Goal: Complete application form: Complete application form

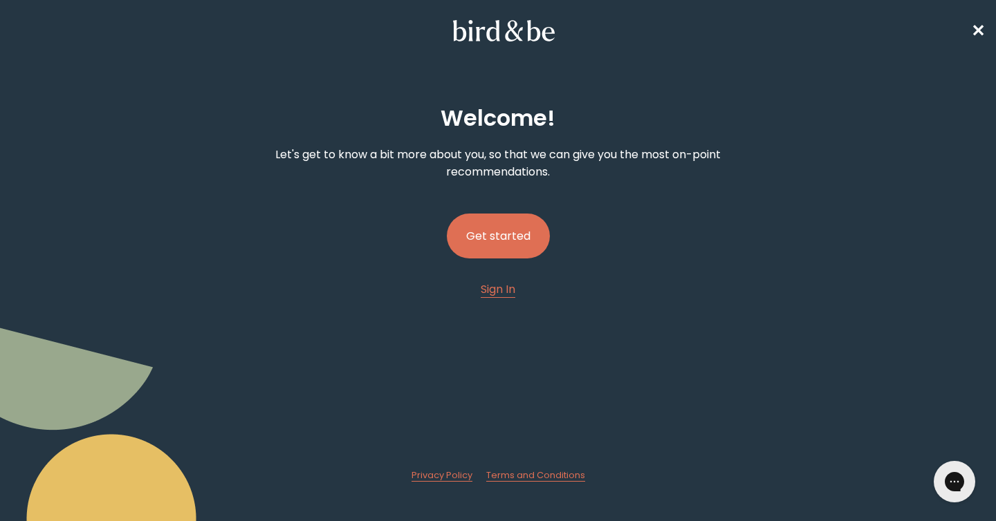
click at [503, 240] on button "Get started" at bounding box center [498, 236] width 103 height 45
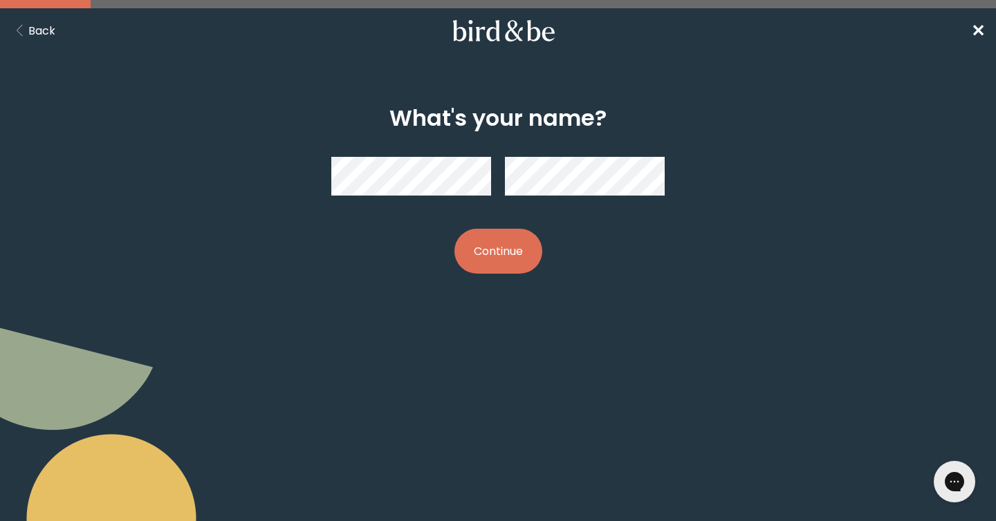
click at [510, 251] on button "Continue" at bounding box center [498, 251] width 88 height 45
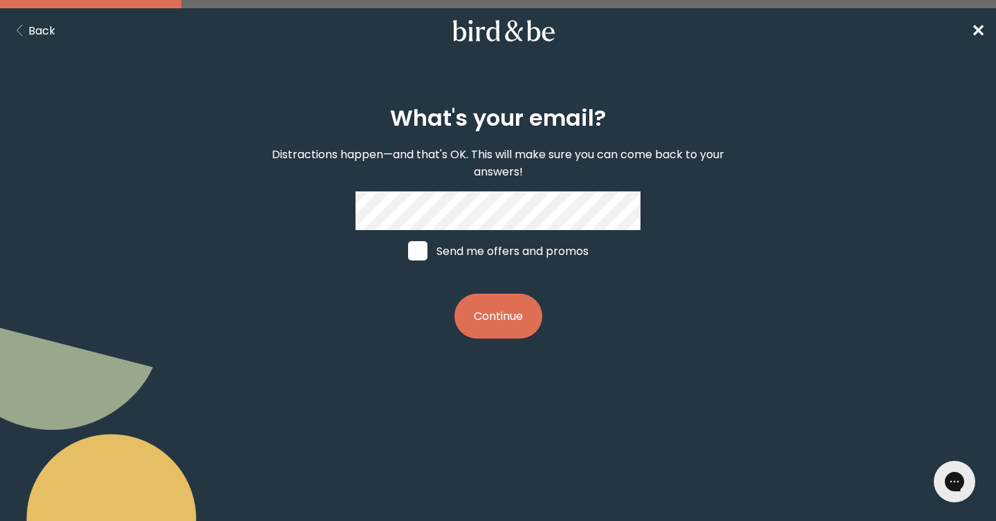
click at [474, 320] on button "Continue" at bounding box center [498, 316] width 88 height 45
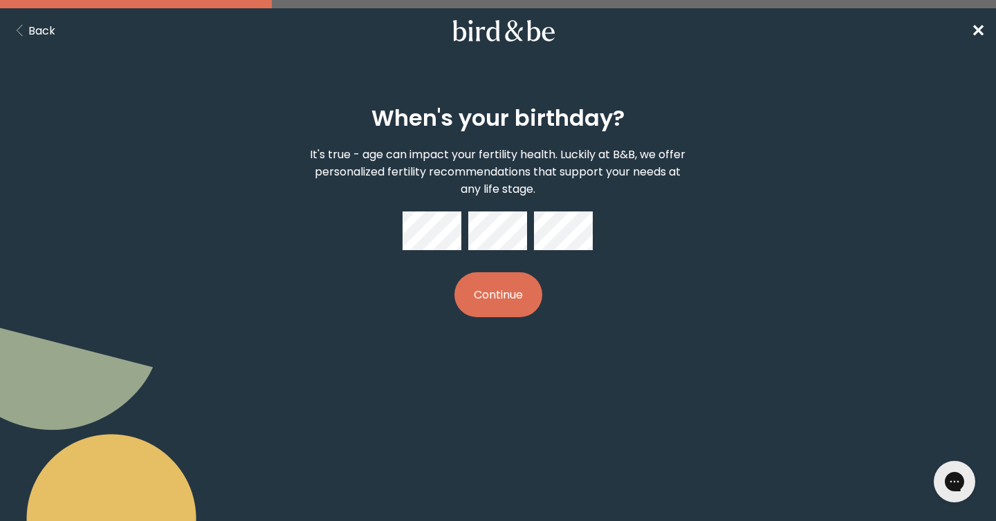
click at [495, 313] on button "Continue" at bounding box center [498, 294] width 88 height 45
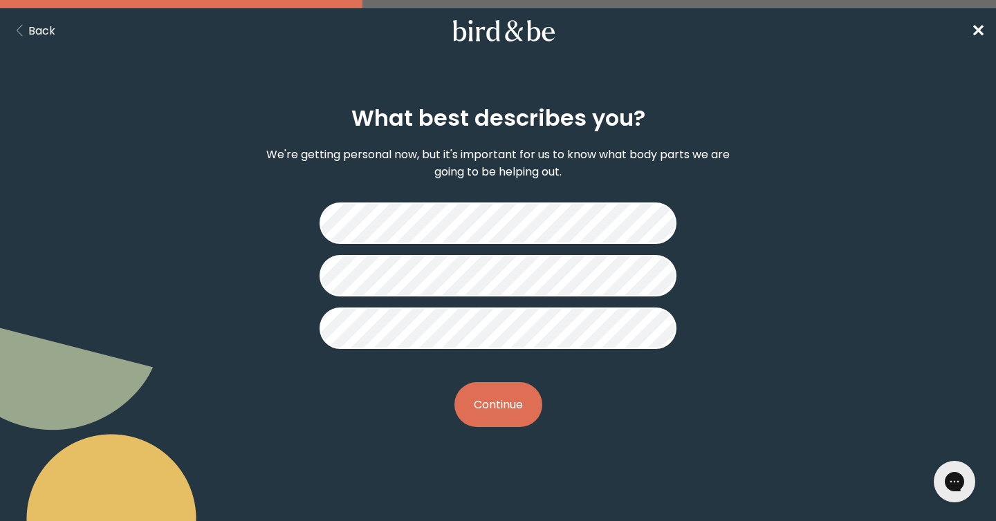
click at [507, 415] on button "Continue" at bounding box center [498, 404] width 88 height 45
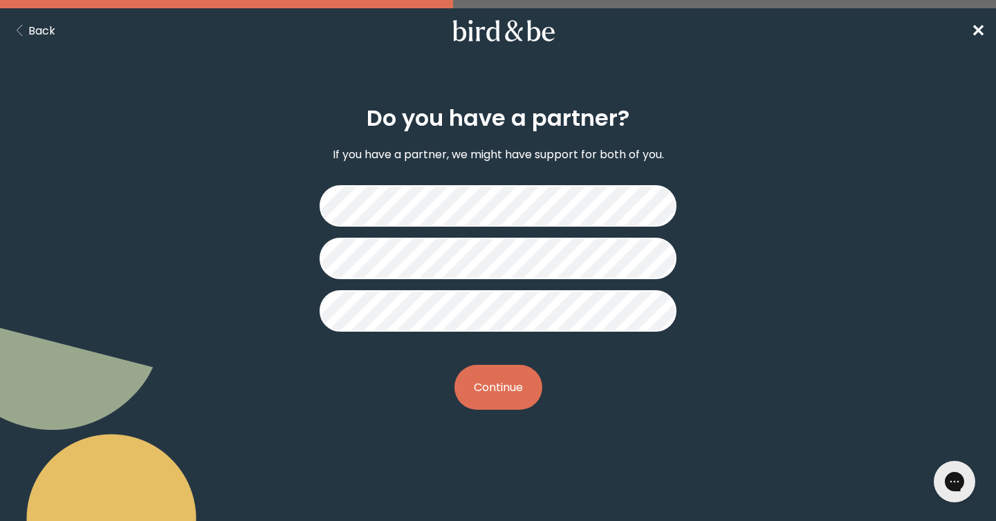
click at [501, 397] on button "Continue" at bounding box center [498, 387] width 88 height 45
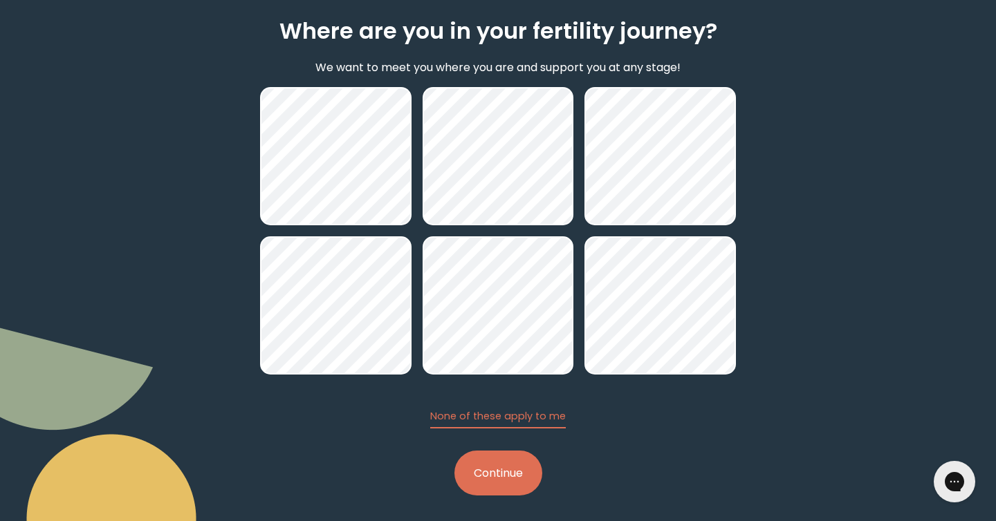
scroll to position [91, 0]
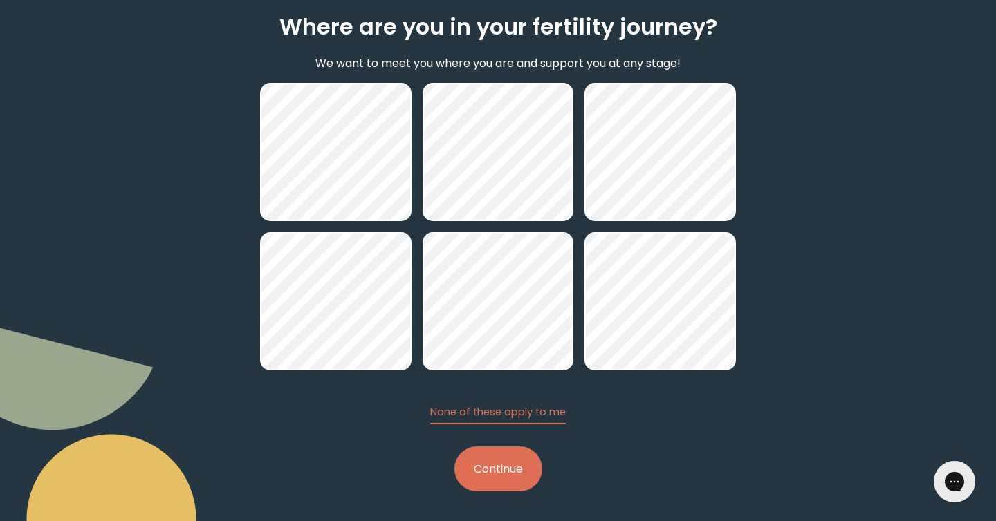
click at [527, 478] on button "Continue" at bounding box center [498, 469] width 88 height 45
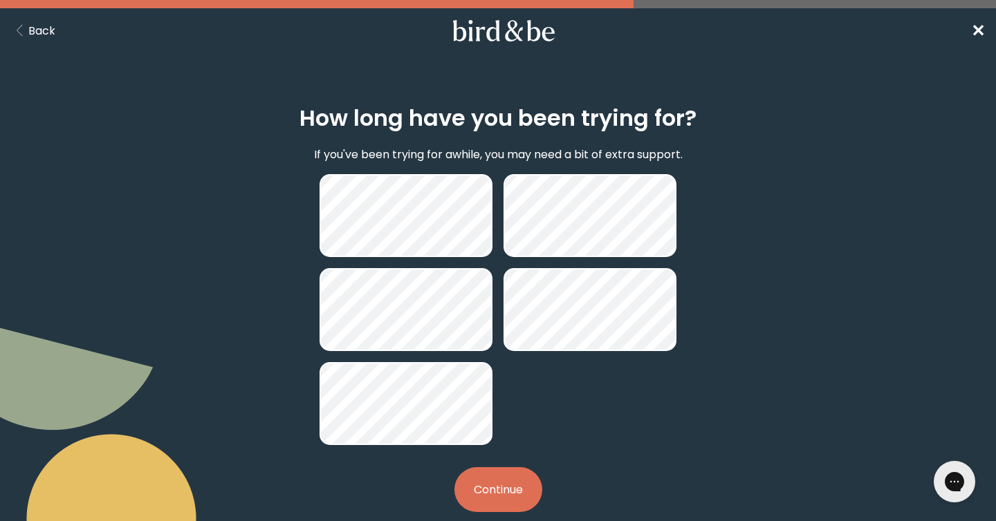
click at [483, 480] on button "Continue" at bounding box center [498, 489] width 88 height 45
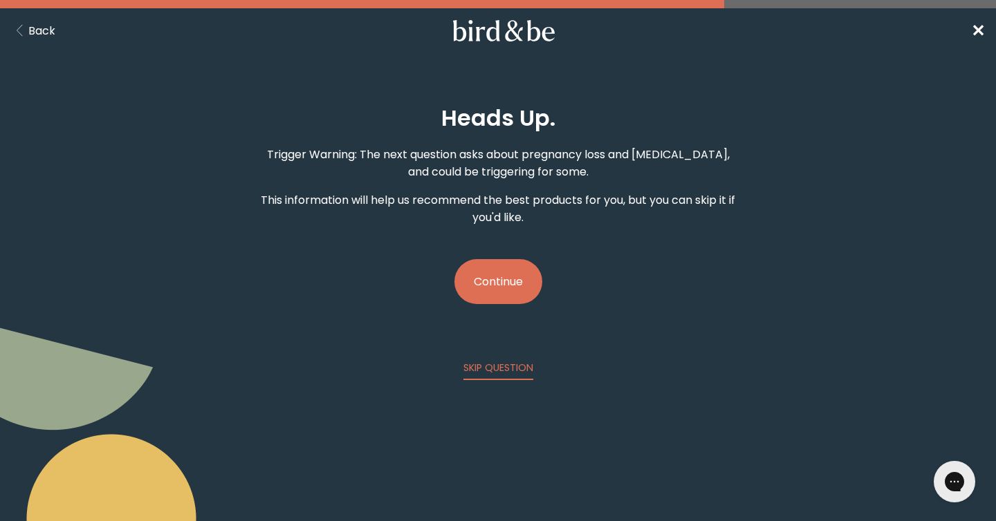
click at [493, 276] on button "Continue" at bounding box center [498, 281] width 88 height 45
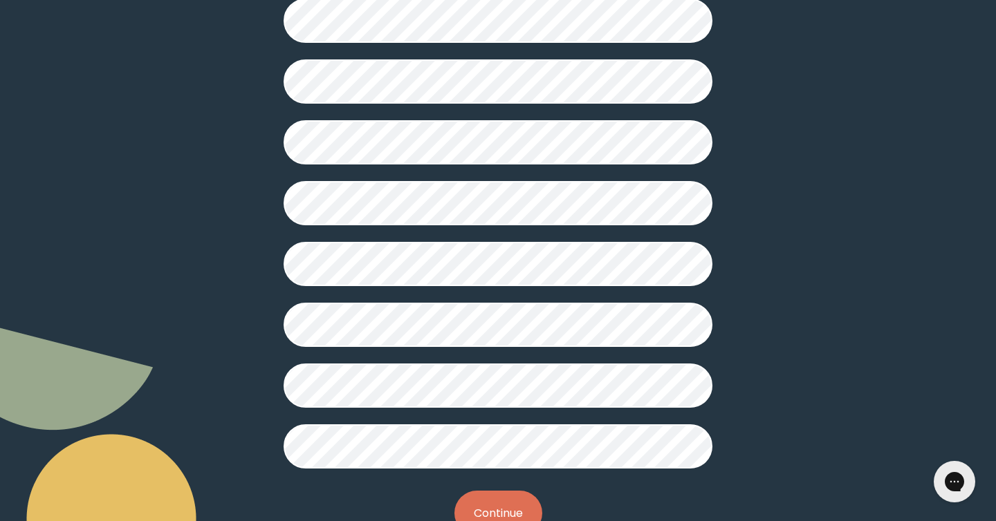
scroll to position [306, 0]
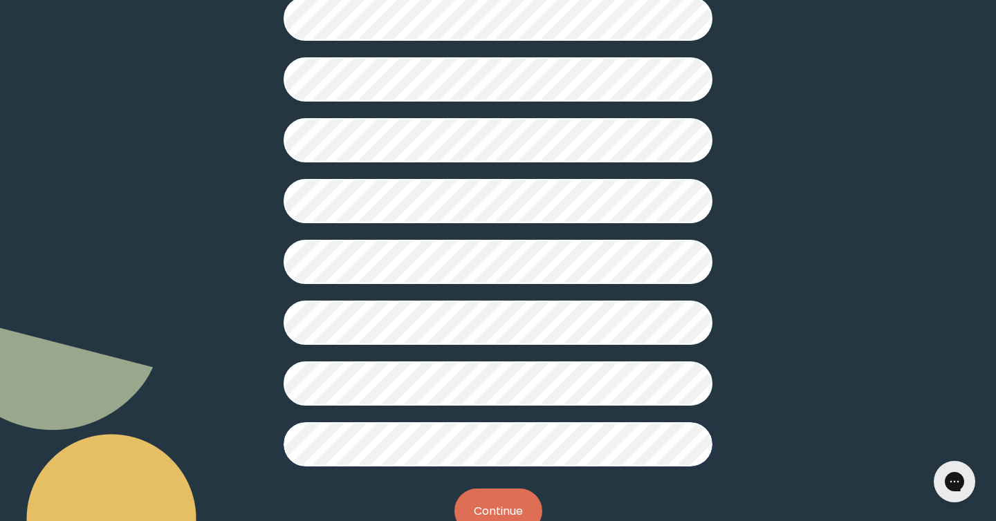
click at [491, 493] on button "Continue" at bounding box center [498, 511] width 88 height 45
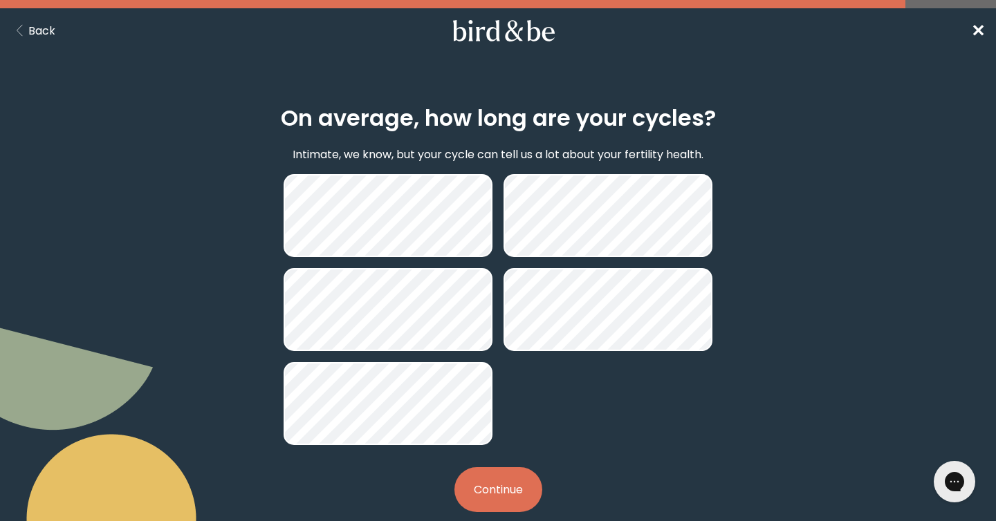
click at [519, 490] on button "Continue" at bounding box center [498, 489] width 88 height 45
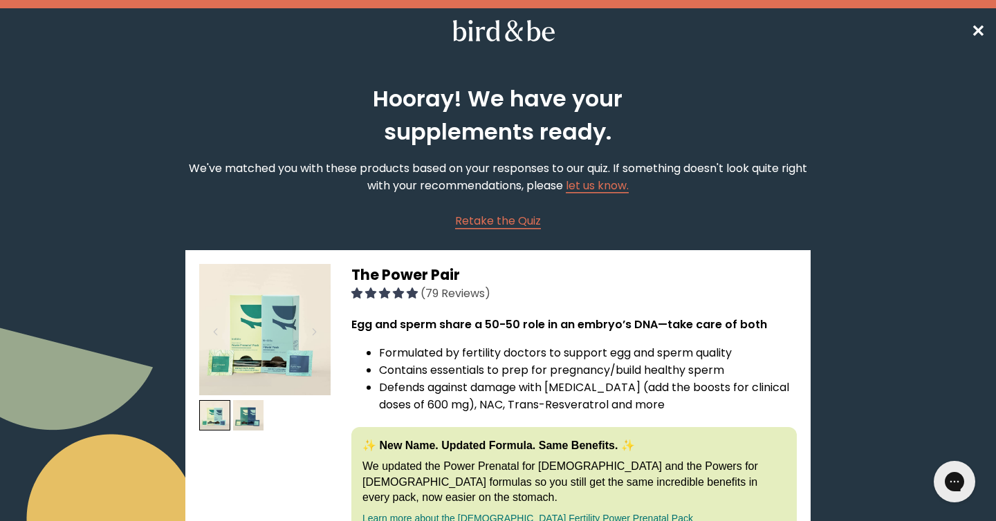
click at [983, 28] on span "✕" at bounding box center [978, 30] width 14 height 23
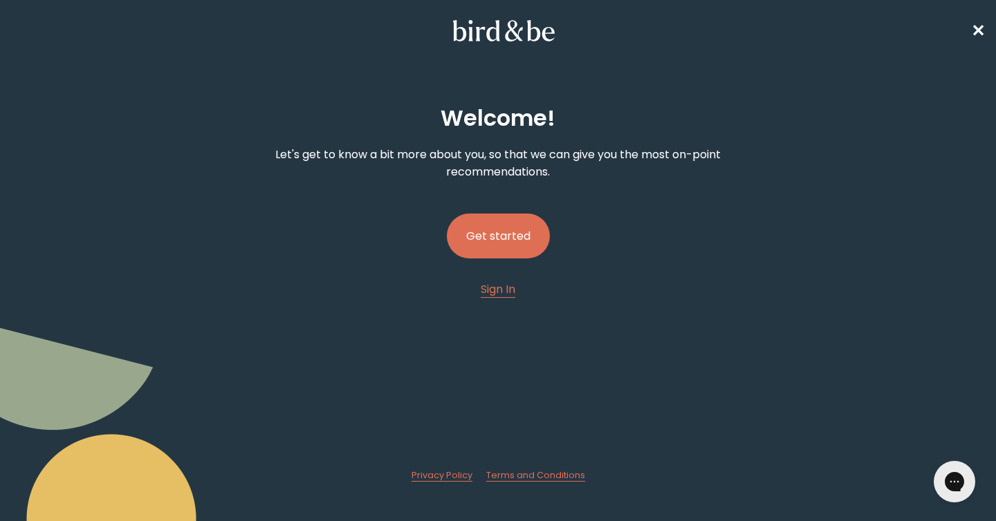
click at [487, 230] on button "Get started" at bounding box center [498, 236] width 103 height 45
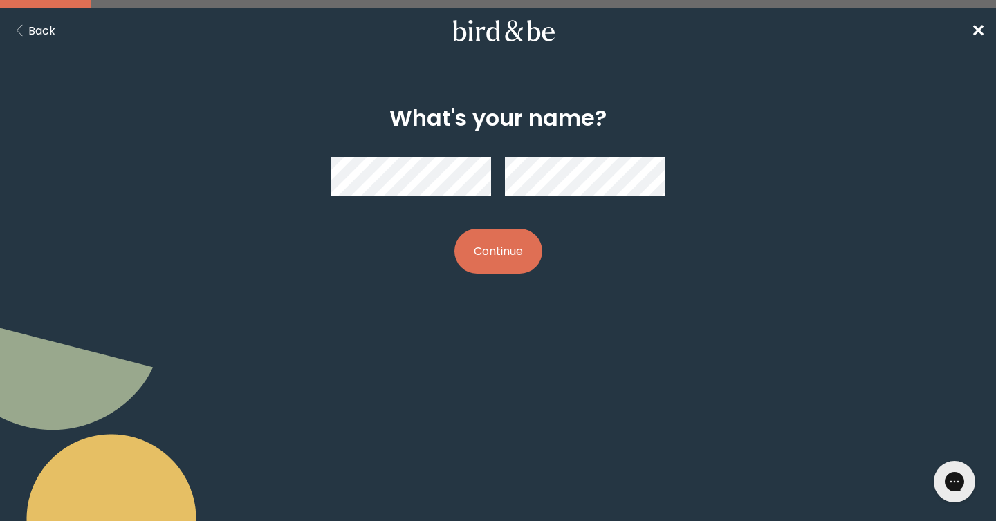
click at [487, 254] on button "Continue" at bounding box center [498, 251] width 88 height 45
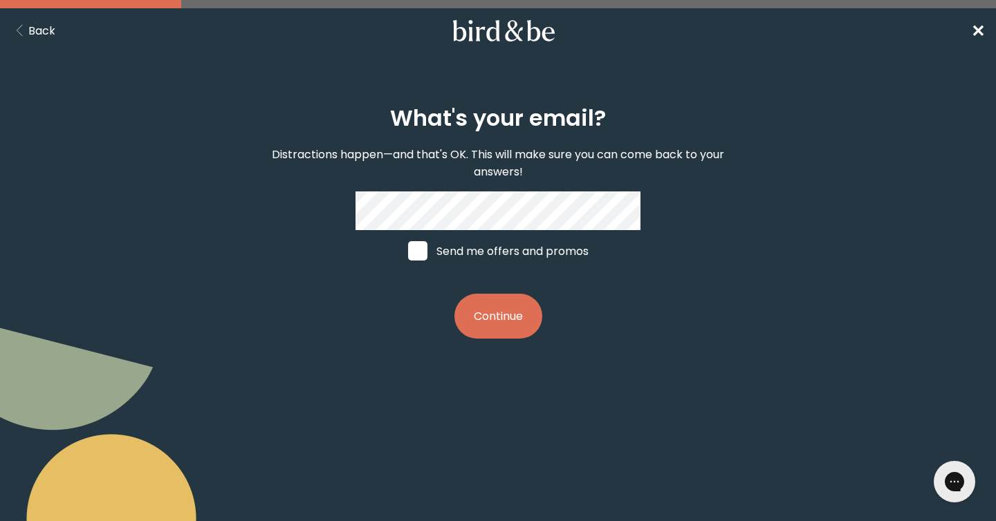
click at [978, 34] on span "✕" at bounding box center [978, 30] width 14 height 23
